Goal: Task Accomplishment & Management: Use online tool/utility

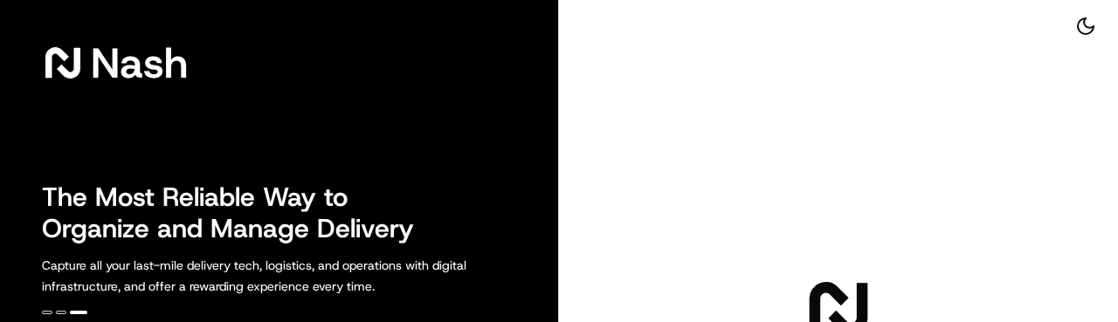
click at [49, 313] on div at bounding box center [47, 312] width 10 height 3
